Goal: Book appointment/travel/reservation

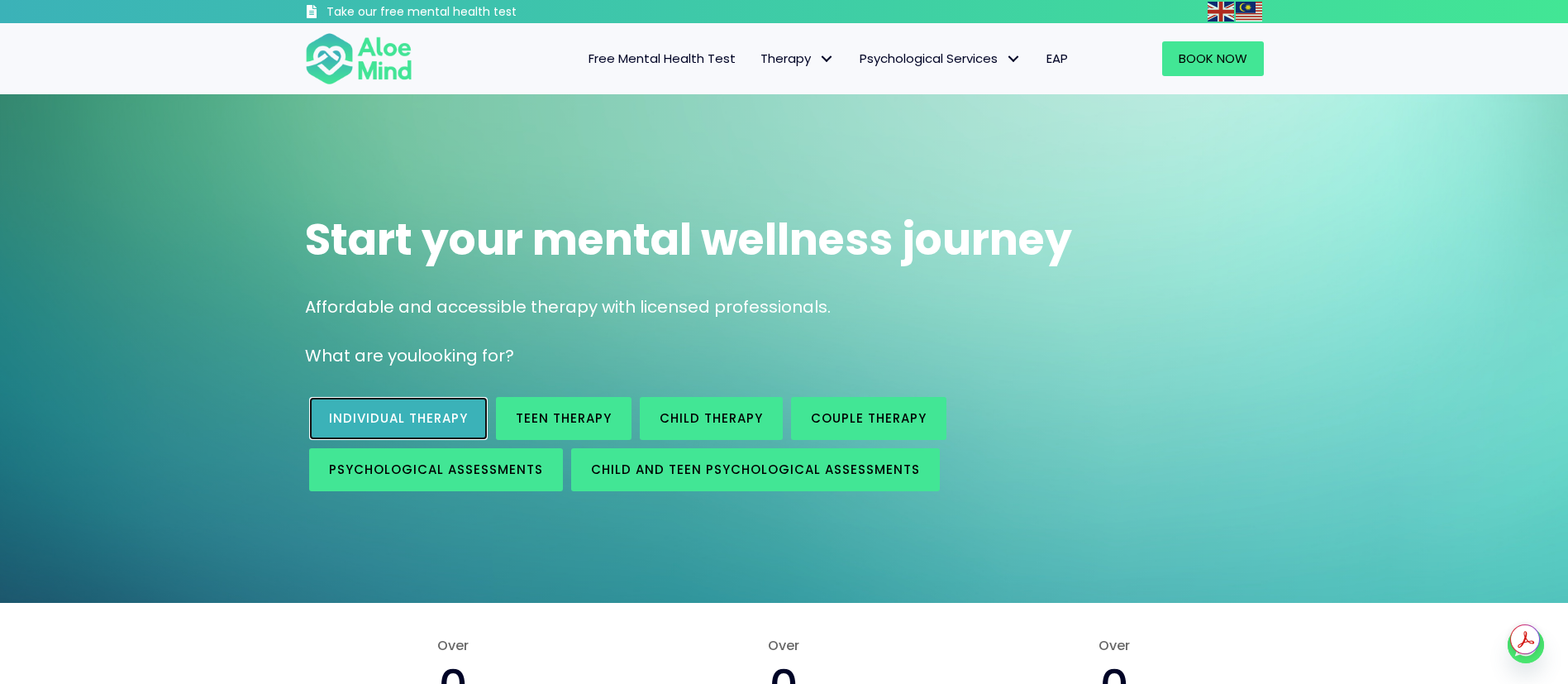
click at [371, 411] on span "Individual therapy" at bounding box center [398, 418] width 139 height 18
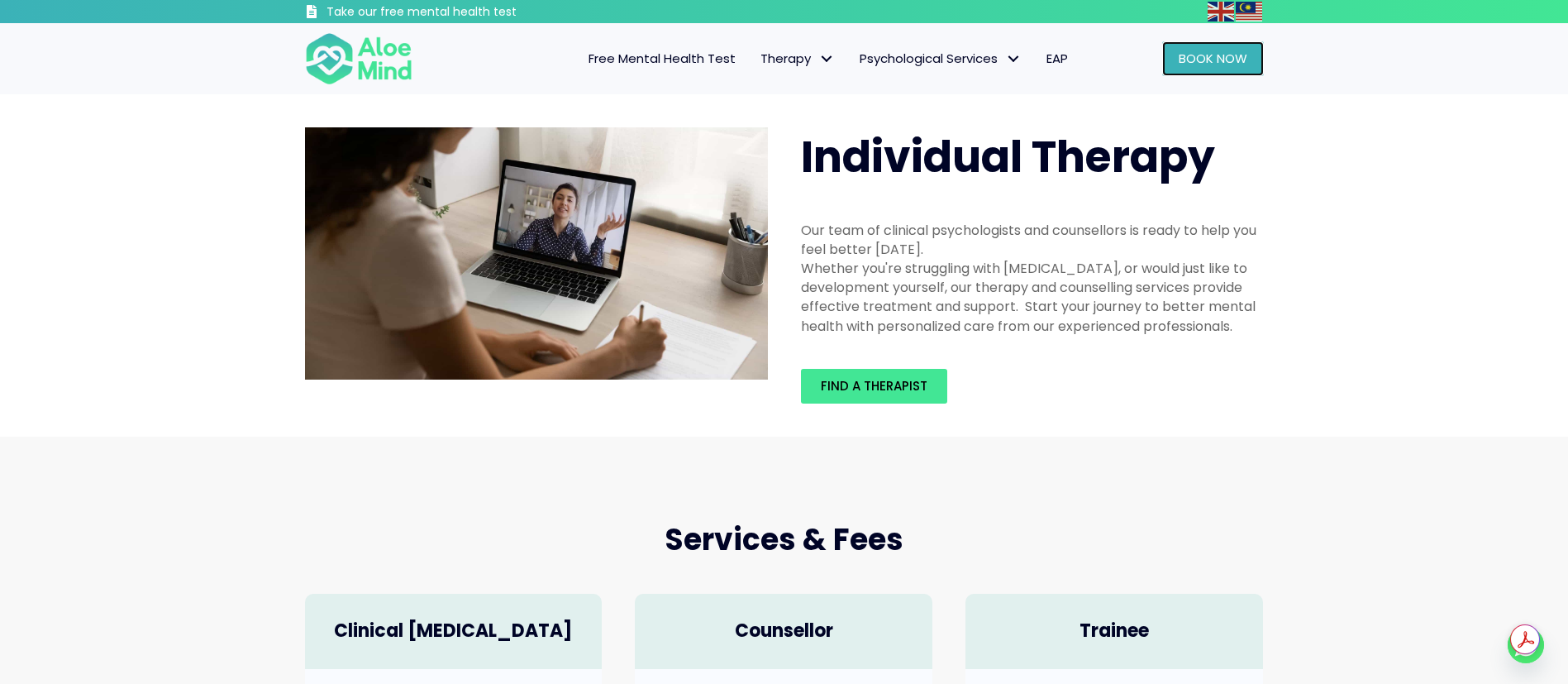
click at [1202, 62] on span "Book Now" at bounding box center [1213, 58] width 68 height 18
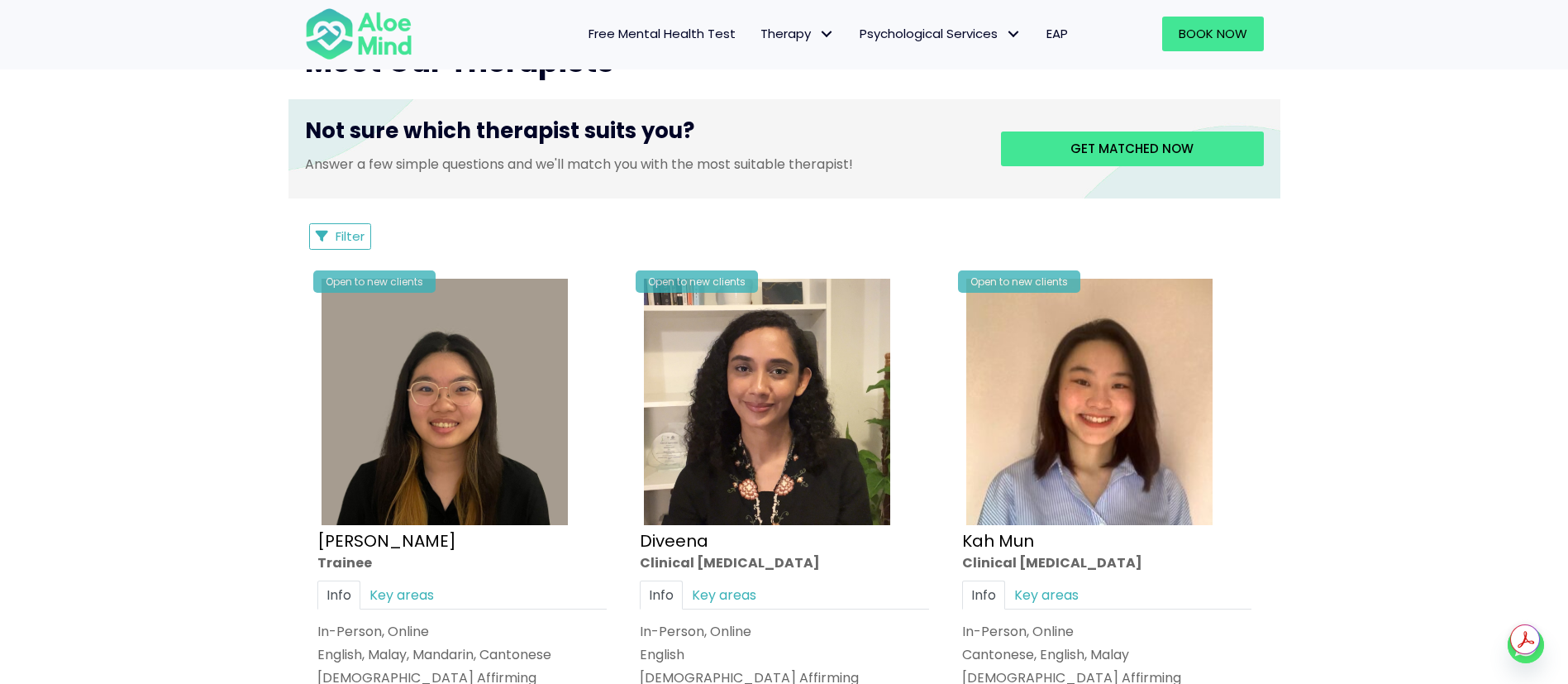
scroll to position [744, 0]
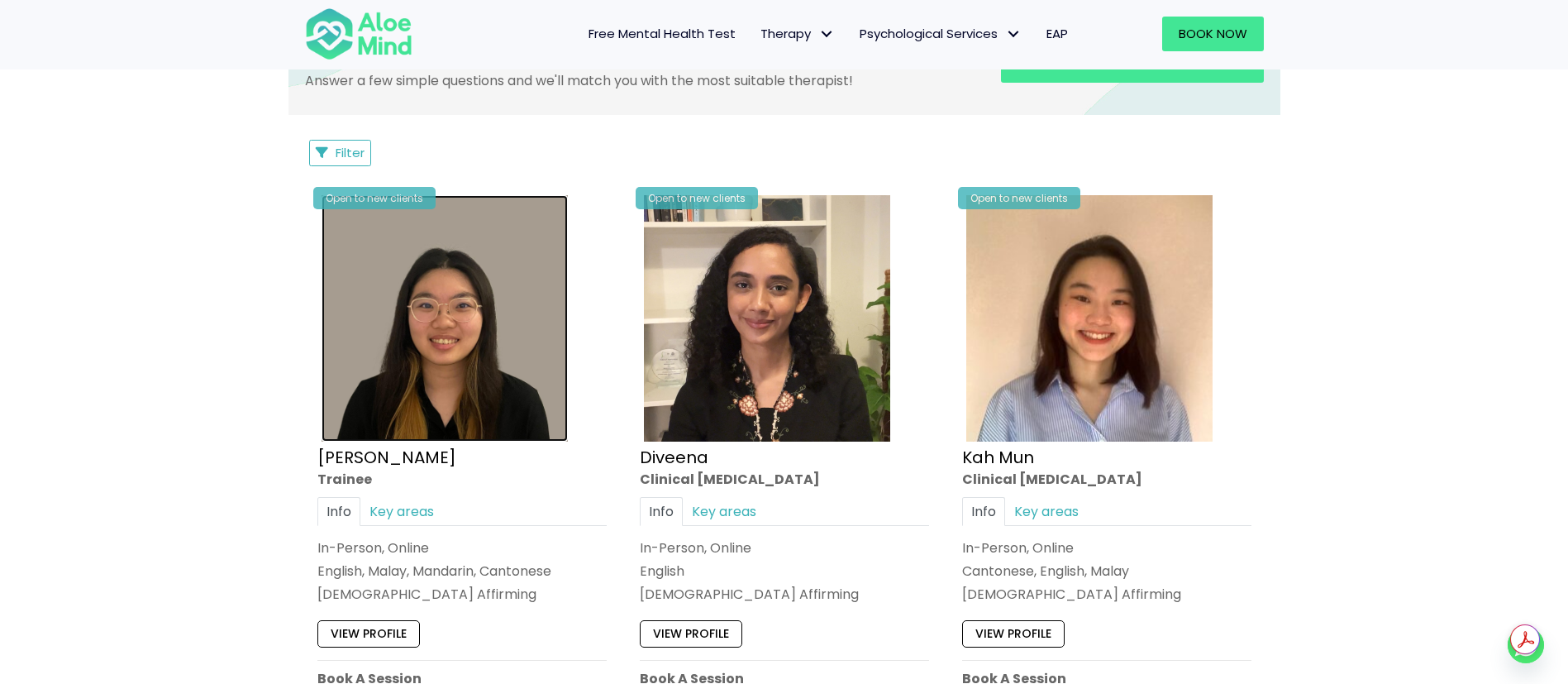
click at [449, 405] on img at bounding box center [445, 318] width 246 height 246
